Goal: Information Seeking & Learning: Check status

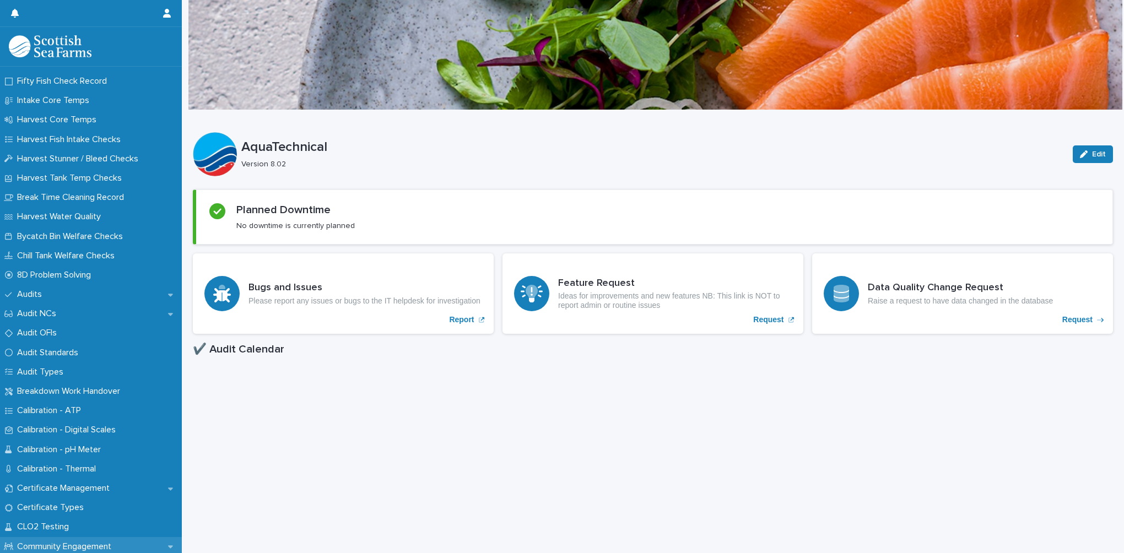
scroll to position [551, 0]
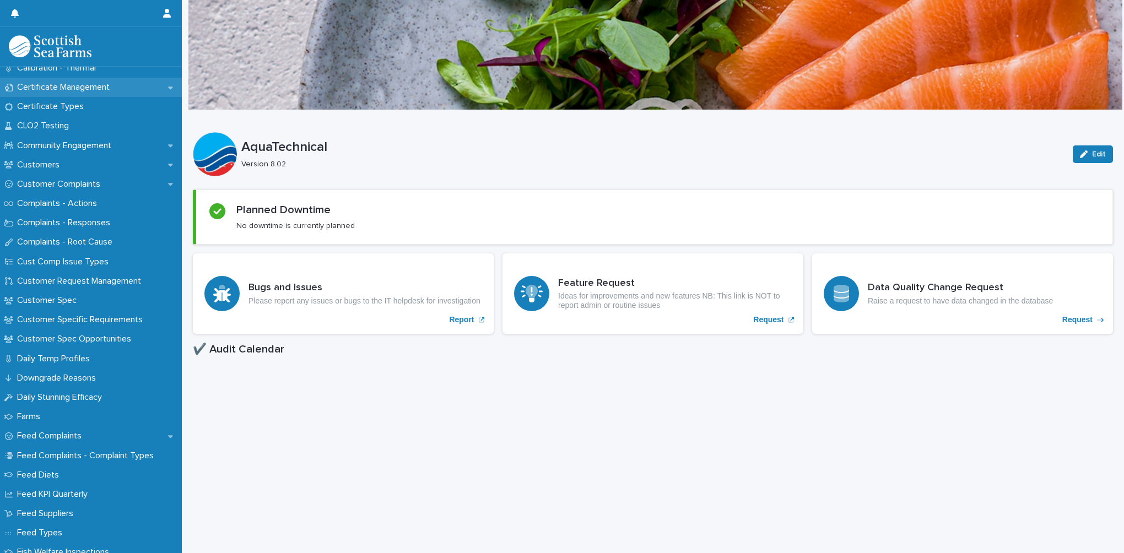
click at [55, 88] on p "Certificate Management" at bounding box center [66, 87] width 106 height 10
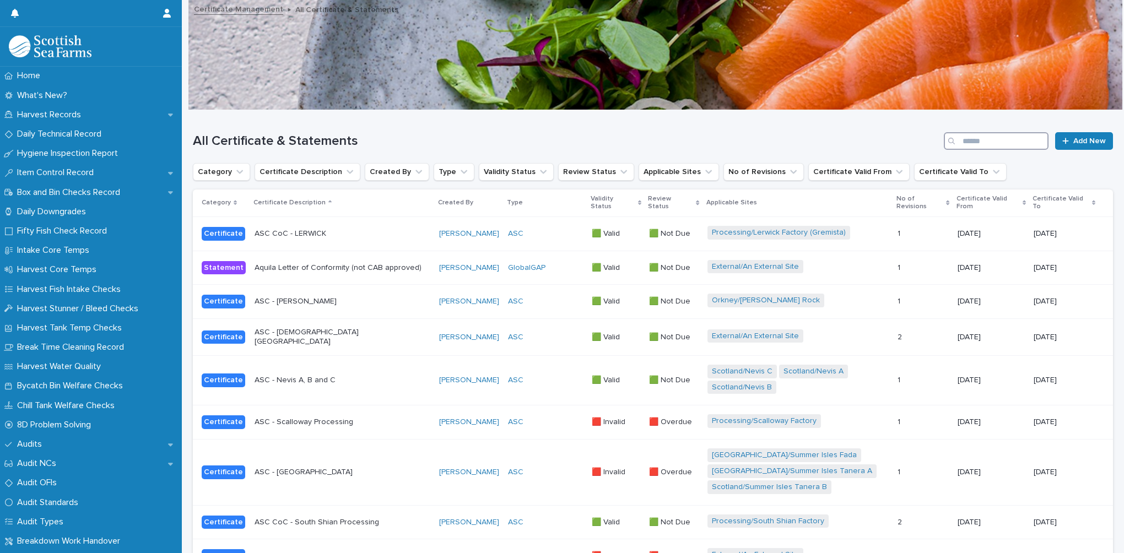
click at [957, 141] on input "Search" at bounding box center [996, 141] width 105 height 18
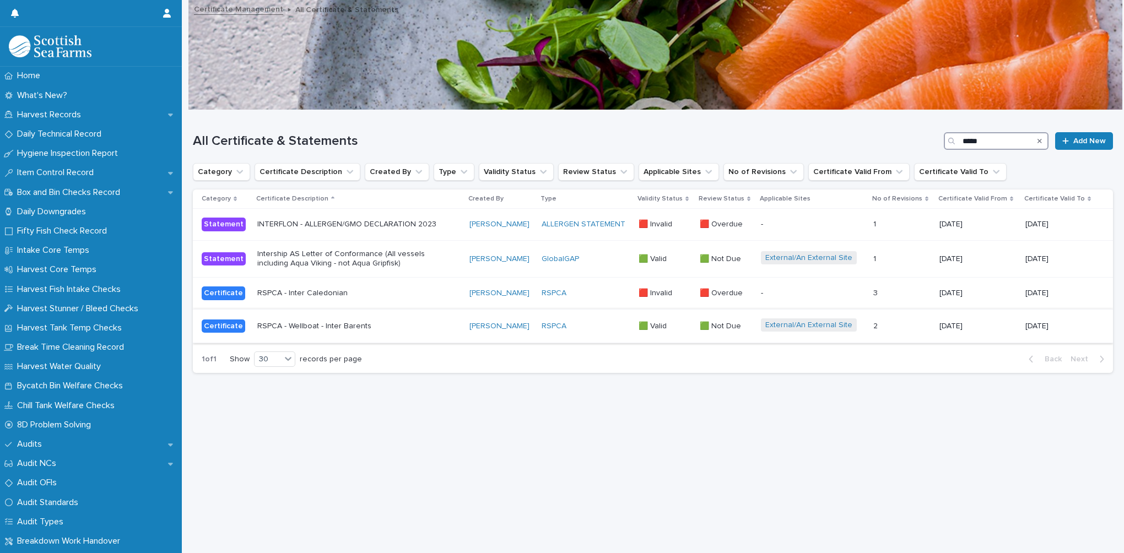
type input "*****"
click at [361, 328] on p "RSPCA - Wellboat - Inter Barents" at bounding box center [353, 326] width 193 height 9
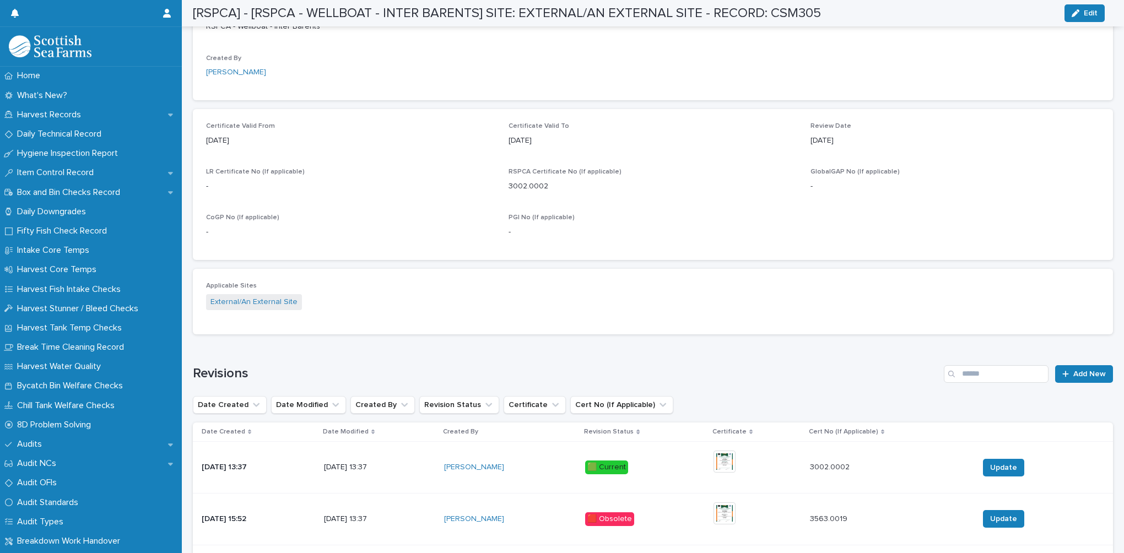
scroll to position [478, 0]
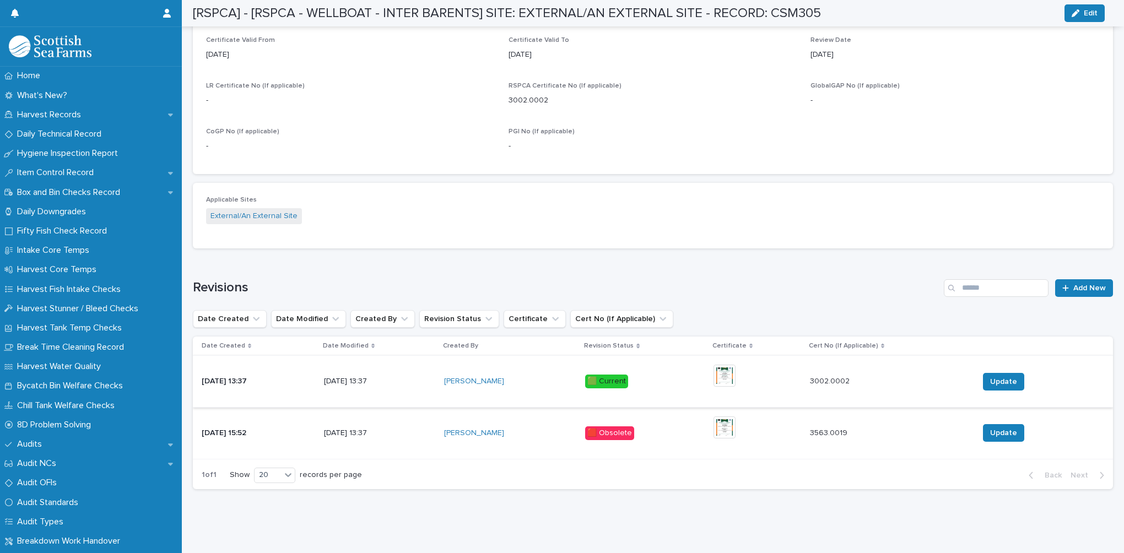
click at [734, 372] on img at bounding box center [725, 376] width 22 height 22
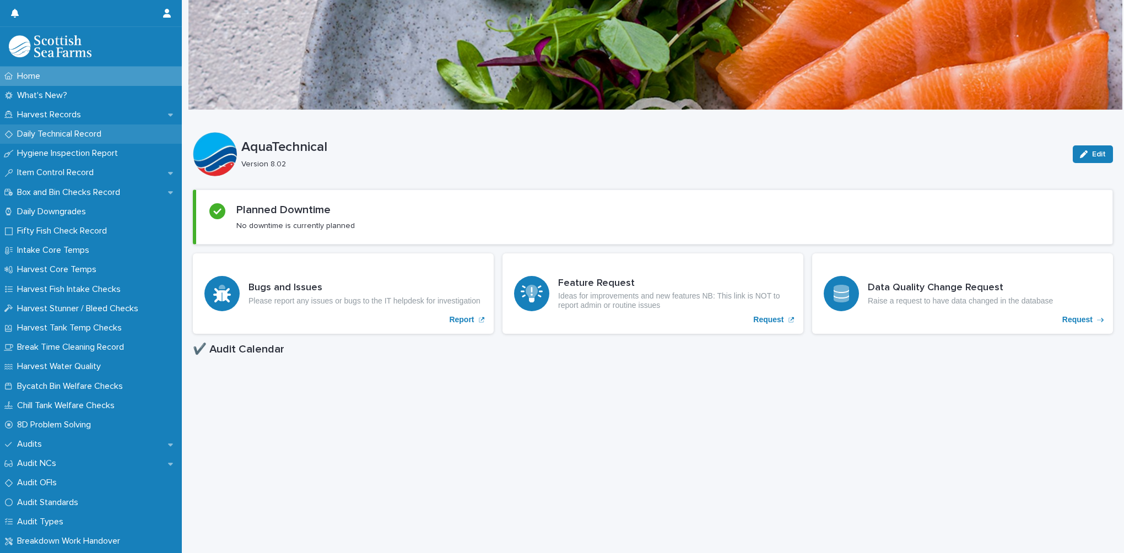
click at [58, 134] on p "Daily Technical Record" at bounding box center [62, 134] width 98 height 10
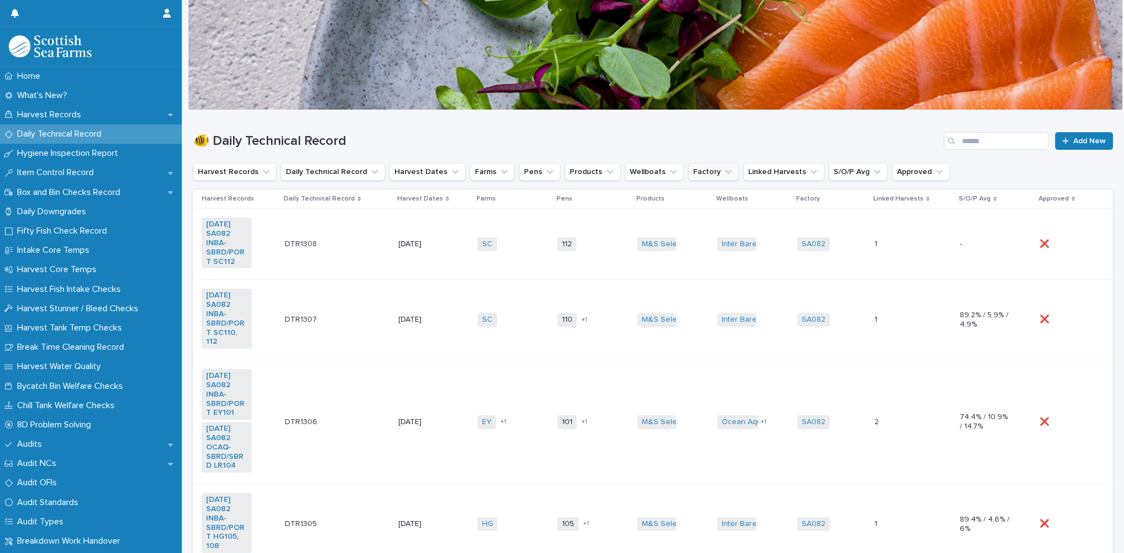
click at [693, 173] on button "Factory" at bounding box center [713, 172] width 51 height 18
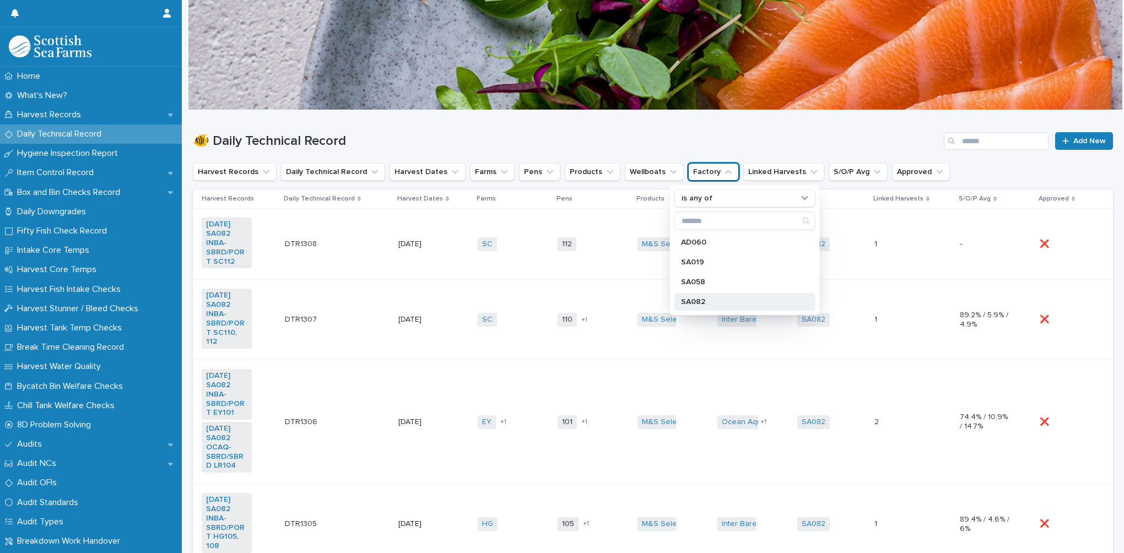
click at [691, 300] on p "SA082" at bounding box center [739, 302] width 117 height 8
click at [624, 133] on h1 "🐠 Daily Technical Record" at bounding box center [566, 141] width 747 height 16
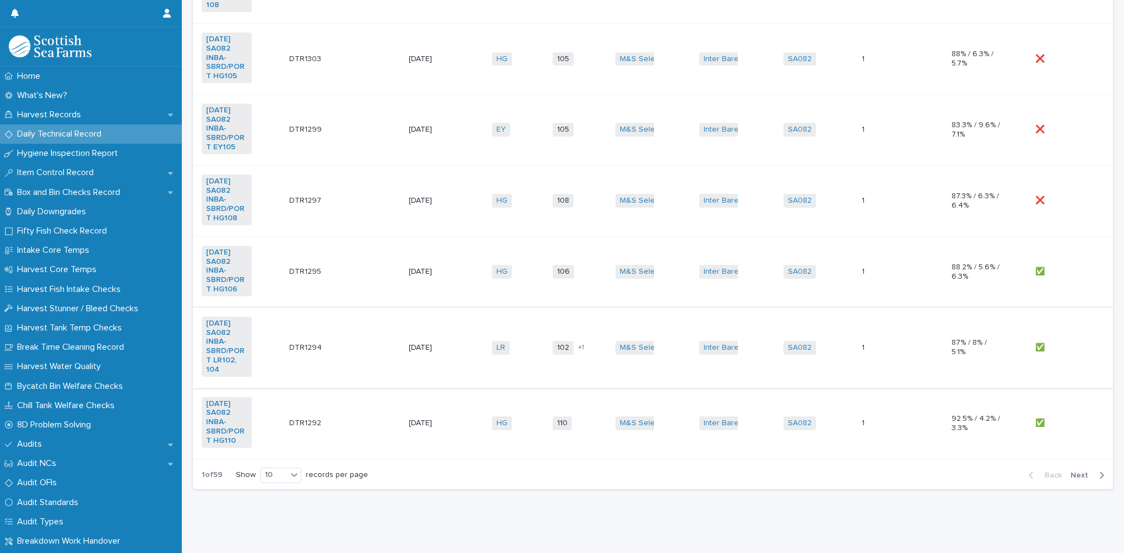
scroll to position [575, 0]
click at [1073, 472] on span "Next" at bounding box center [1083, 476] width 24 height 8
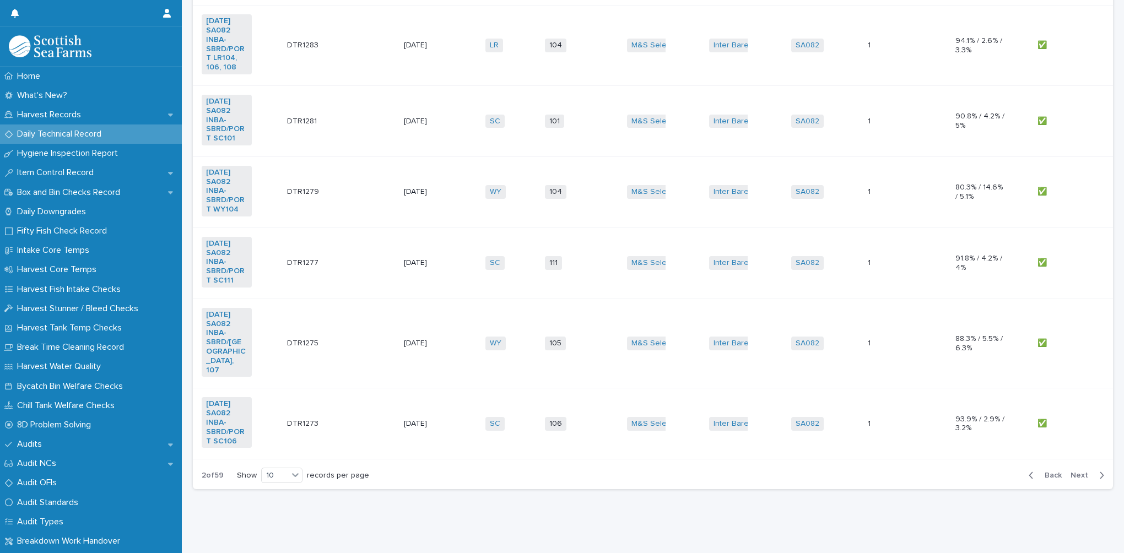
scroll to position [514, 0]
click at [357, 275] on td "DTR1277 DTR1277" at bounding box center [341, 263] width 117 height 71
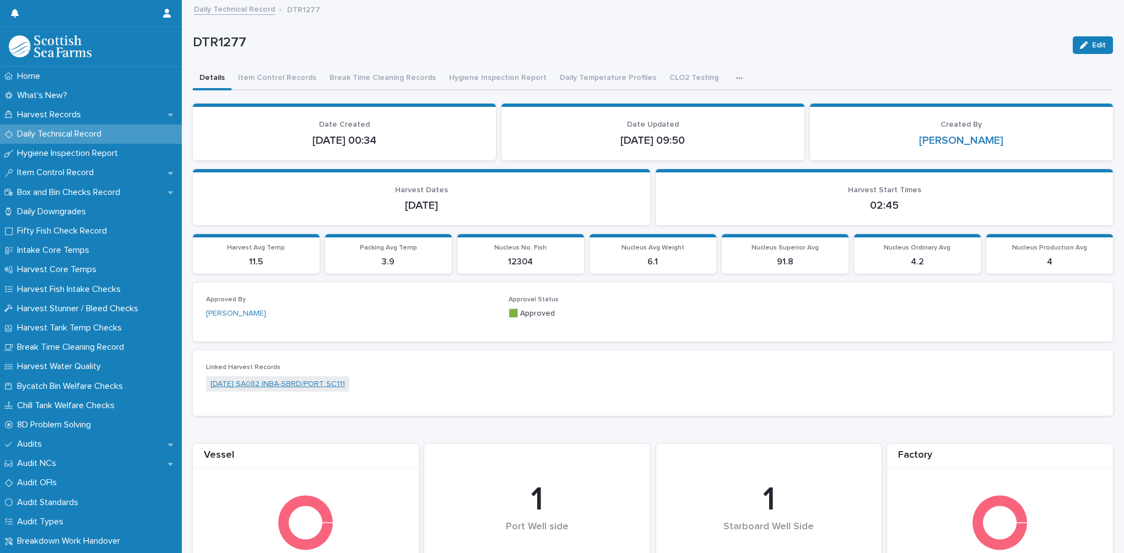
click at [285, 383] on link "23-07-2025 SA082 INBA-SBRD/PORT SC111" at bounding box center [277, 385] width 134 height 12
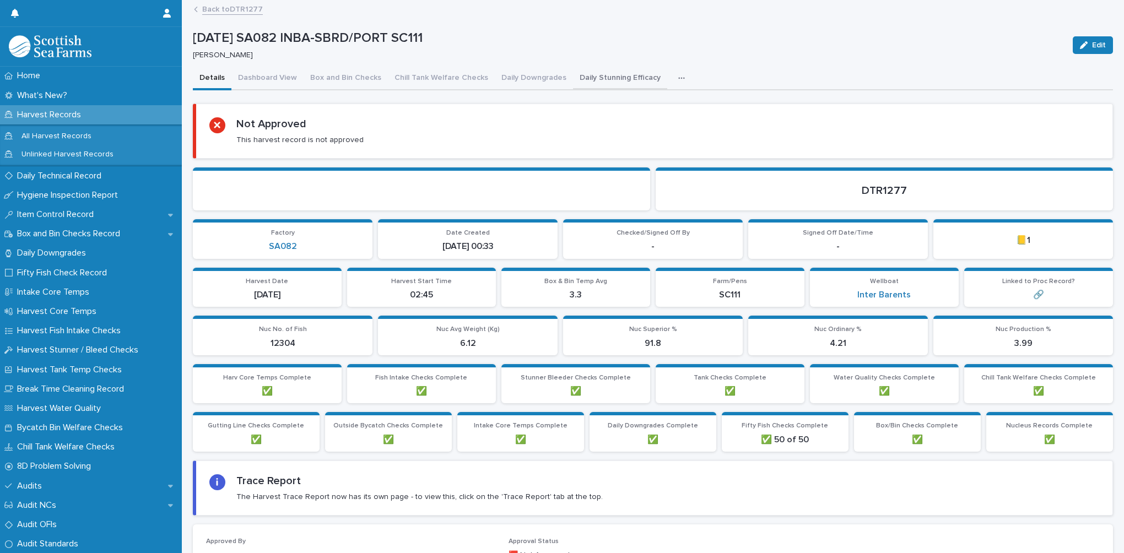
click at [622, 78] on button "Daily Stunning Efficacy" at bounding box center [620, 78] width 94 height 23
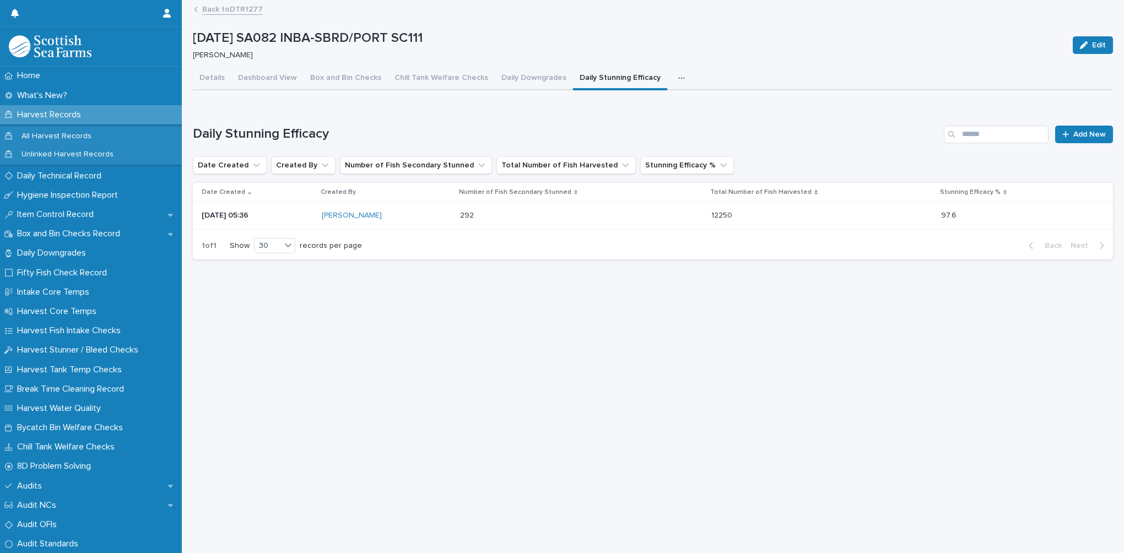
click at [596, 217] on div "292 292" at bounding box center [581, 216] width 243 height 18
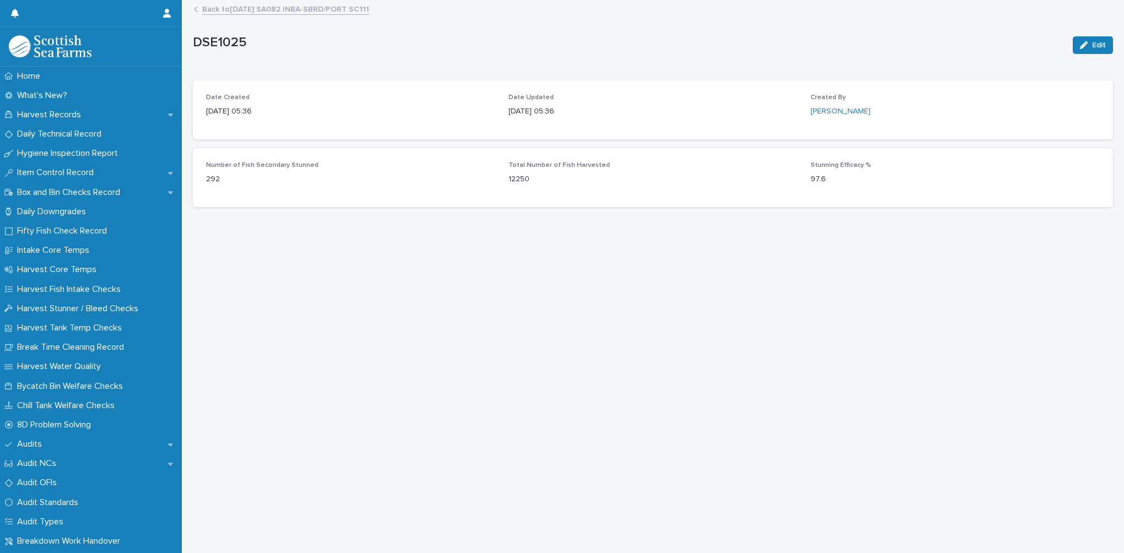
click at [269, 9] on link "Back to 23-07-2025 SA082 INBA-SBRD/PORT SC111" at bounding box center [285, 8] width 167 height 13
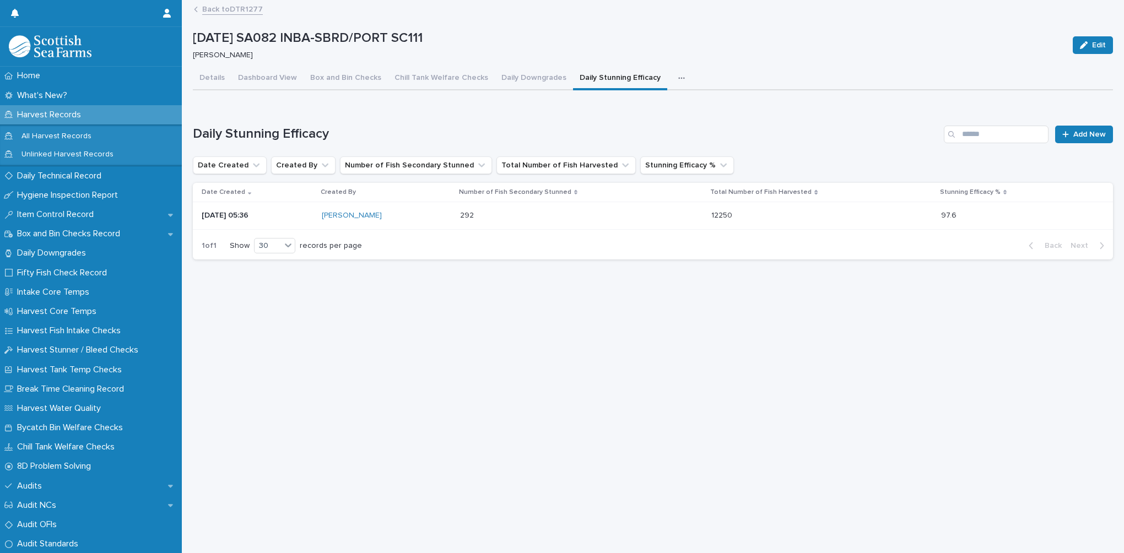
click at [678, 77] on icon "button" at bounding box center [681, 78] width 7 height 8
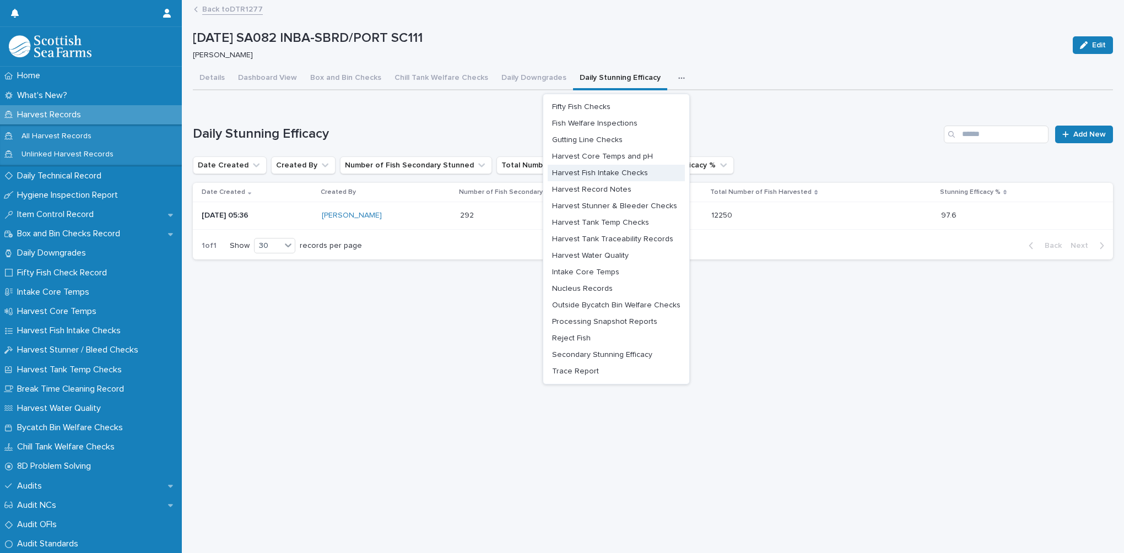
click at [609, 173] on span "Harvest Fish Intake Checks" at bounding box center [600, 173] width 96 height 8
